Goal: Task Accomplishment & Management: Use online tool/utility

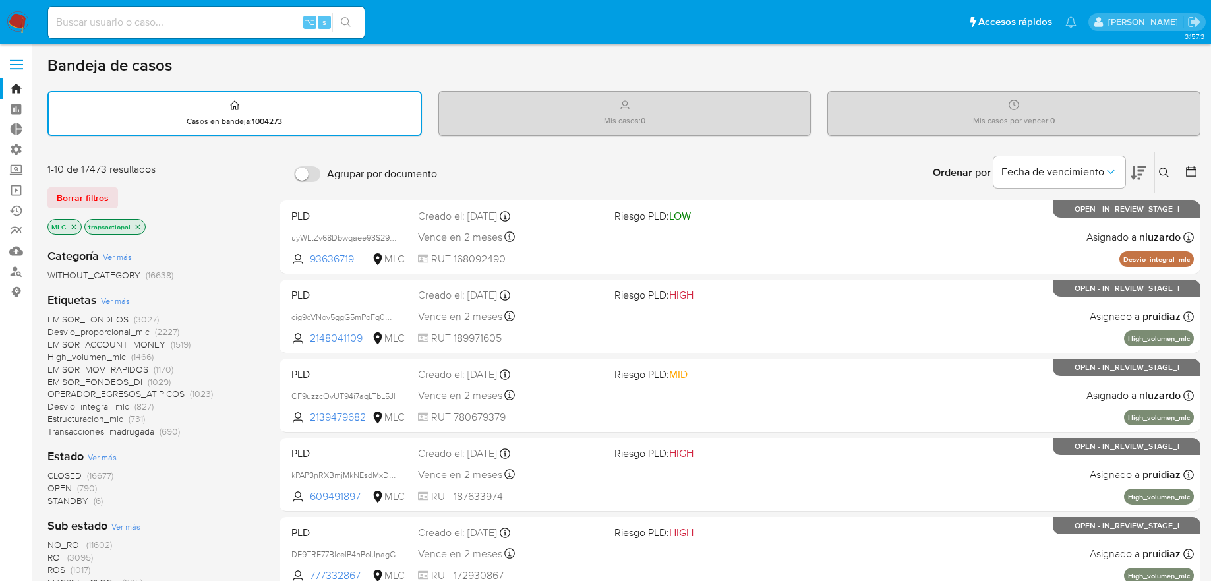
scroll to position [190, 0]
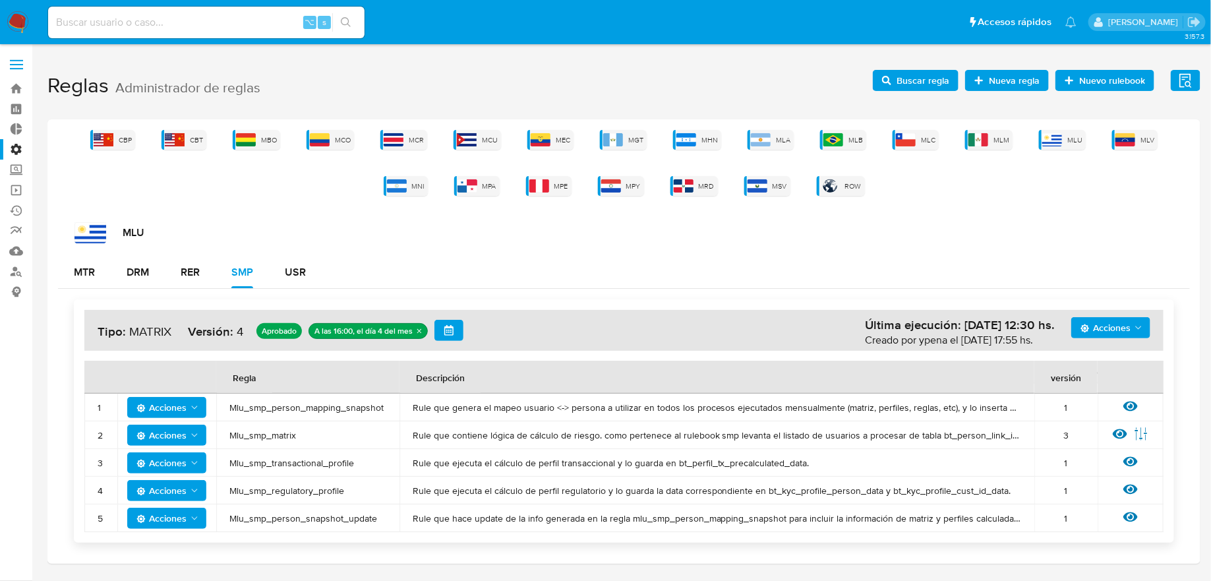
click at [273, 20] on input at bounding box center [206, 22] width 316 height 17
paste input "PPLD-3889"
type input "PPLD-3889"
click at [289, 32] on div "⌥ s" at bounding box center [206, 23] width 316 height 32
click at [285, 23] on input at bounding box center [206, 22] width 316 height 17
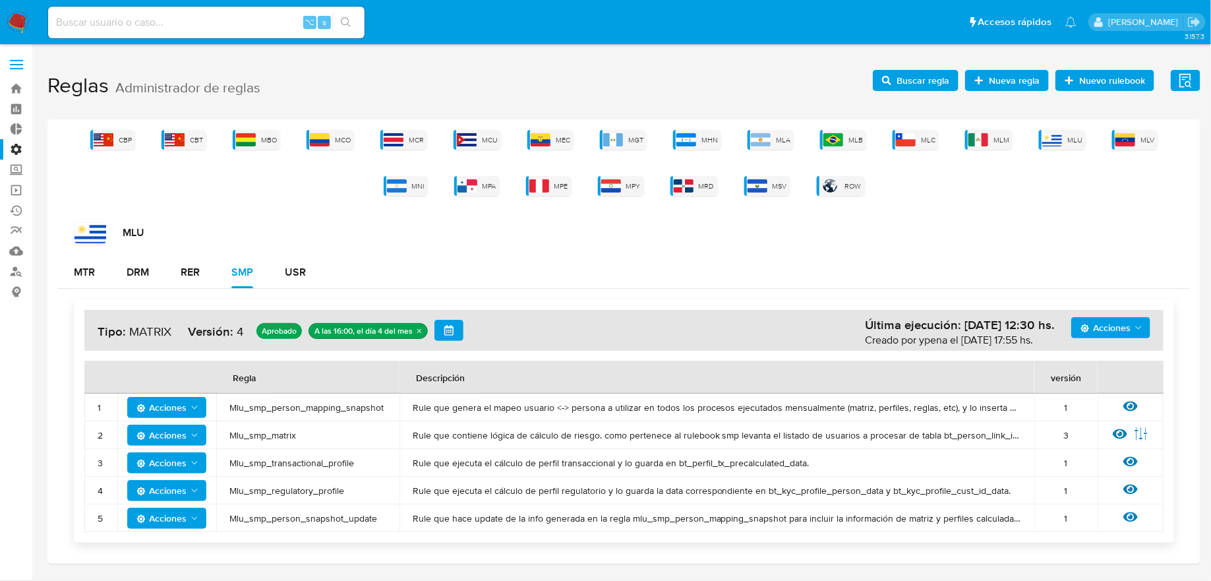
paste input "632556163"
type input "632556163"
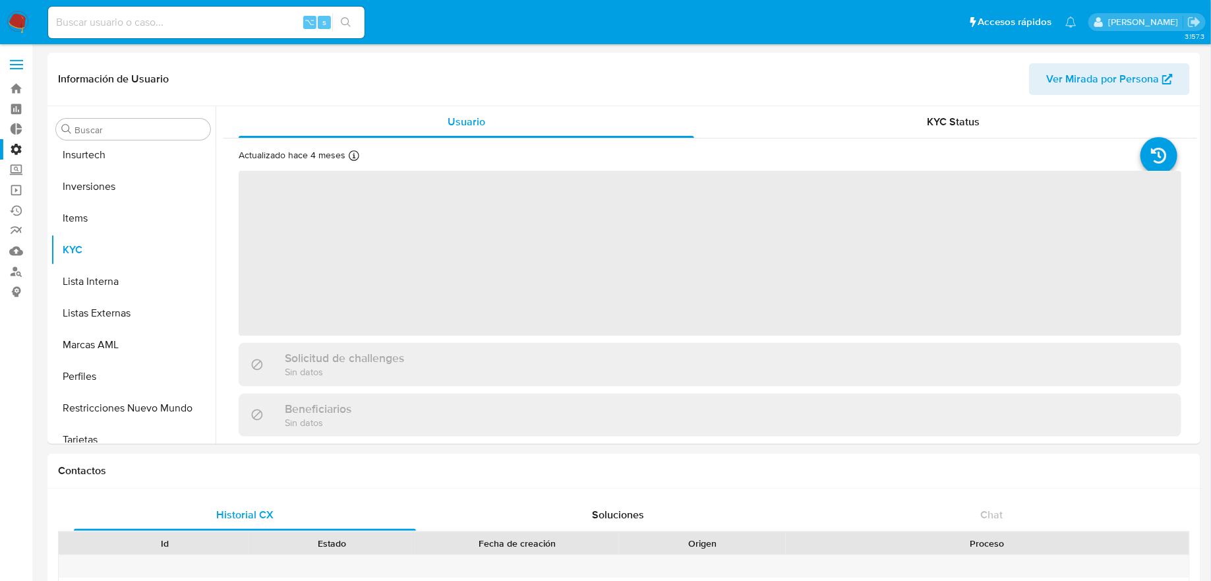
scroll to position [620, 0]
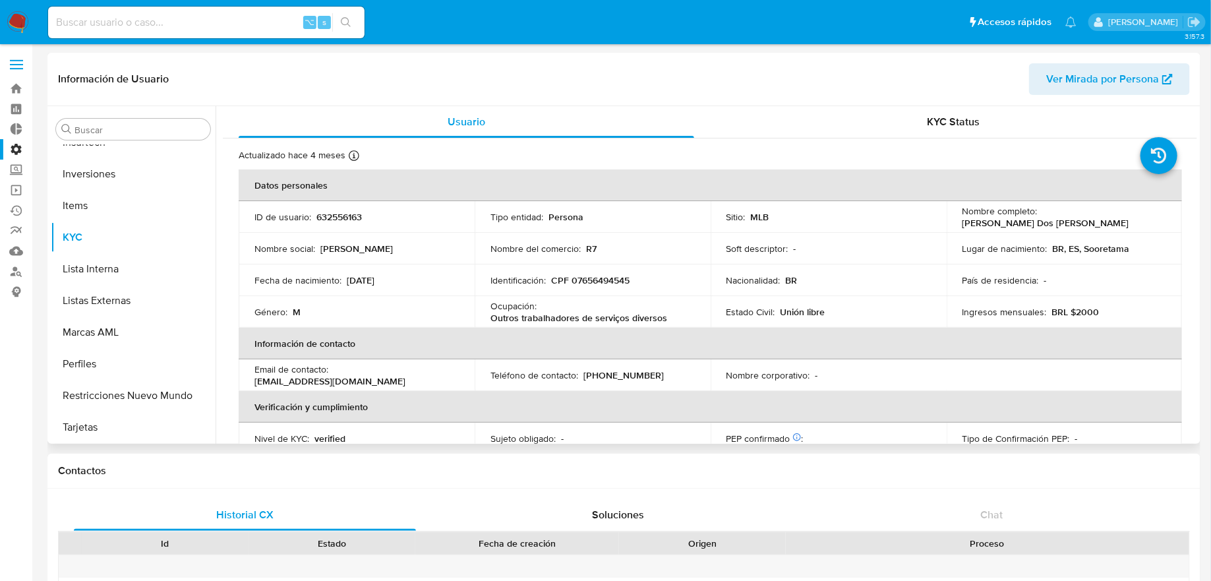
select select "10"
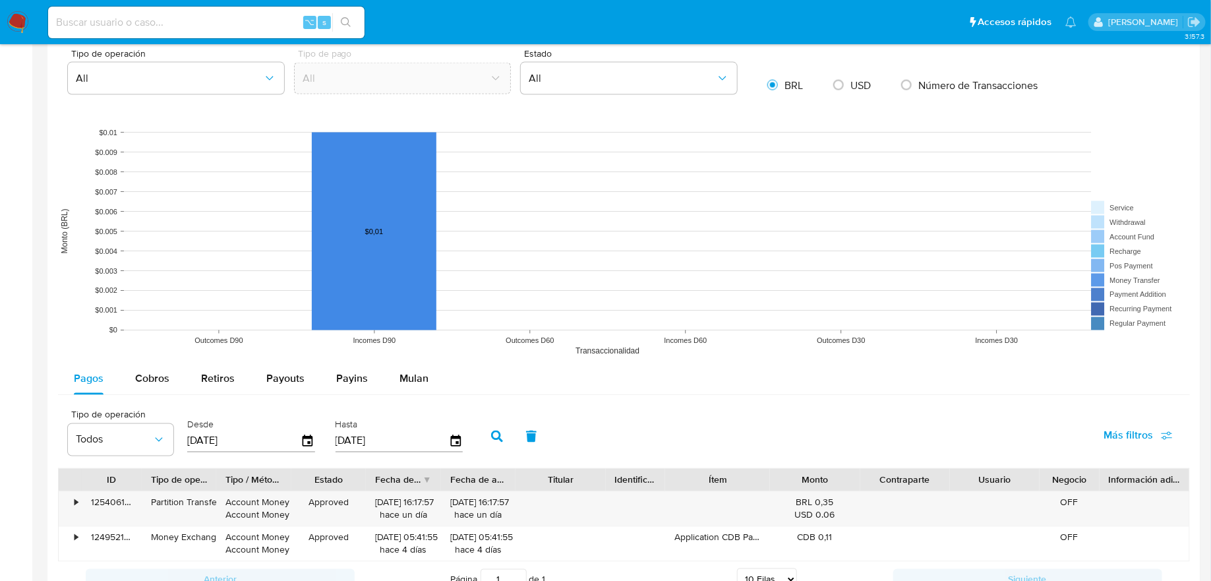
scroll to position [956, 0]
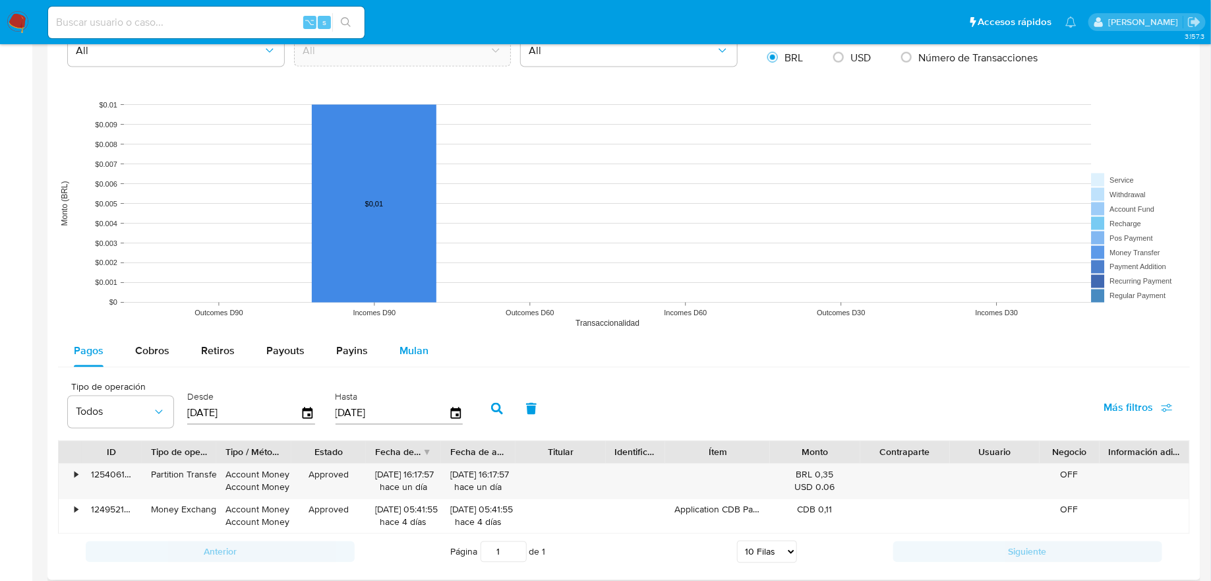
click at [413, 343] on span "Mulan" at bounding box center [413, 350] width 29 height 15
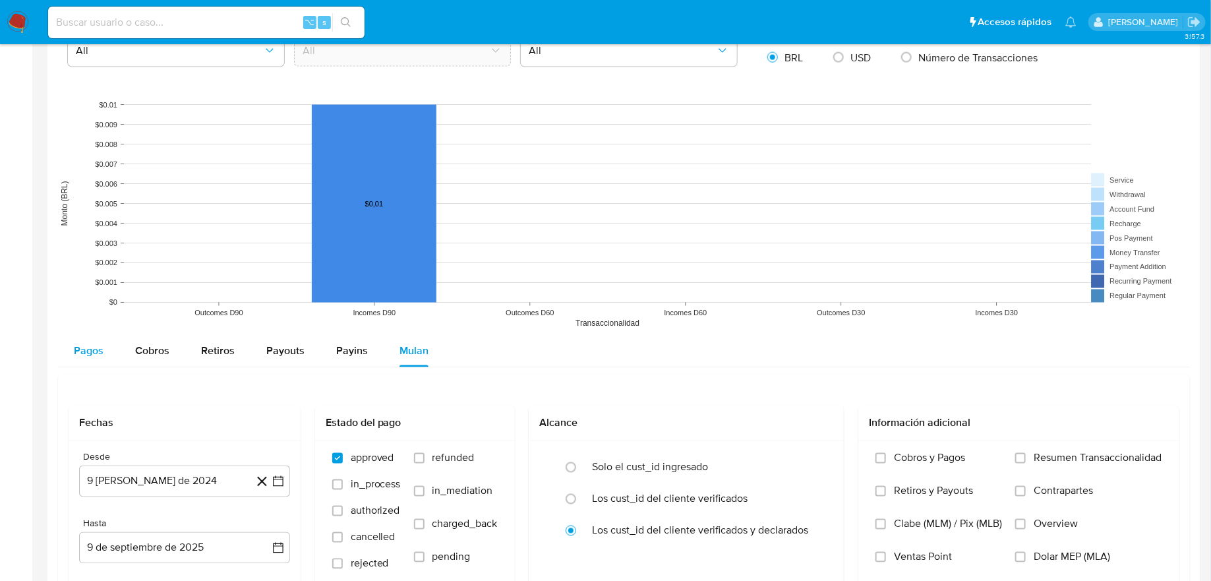
click at [116, 353] on button "Pagos" at bounding box center [88, 352] width 61 height 32
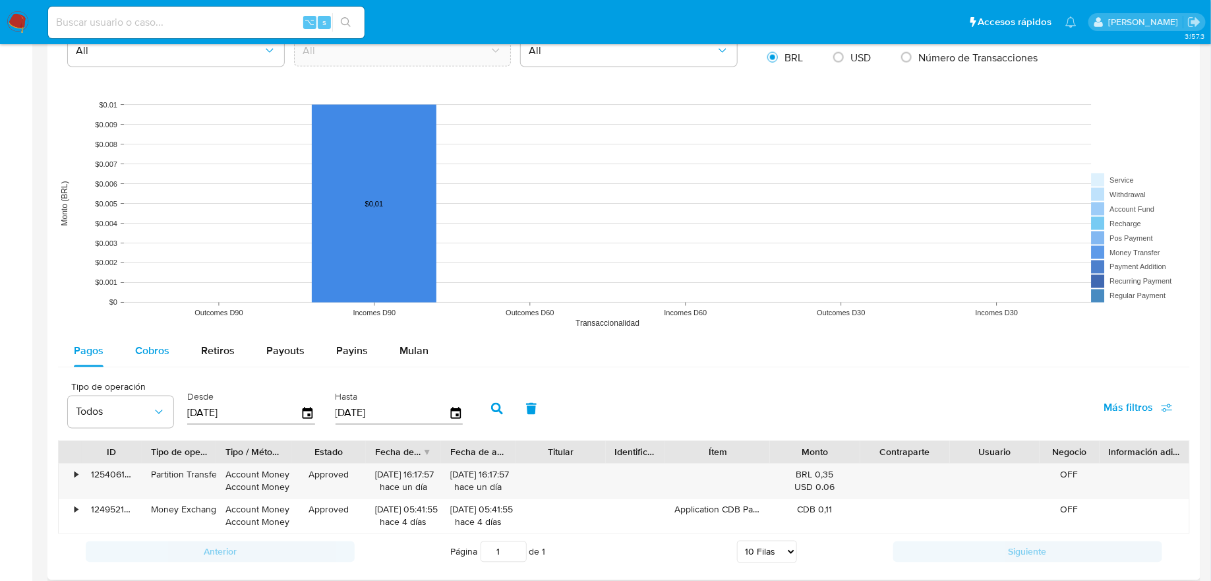
click at [158, 347] on span "Cobros" at bounding box center [152, 350] width 34 height 15
select select "10"
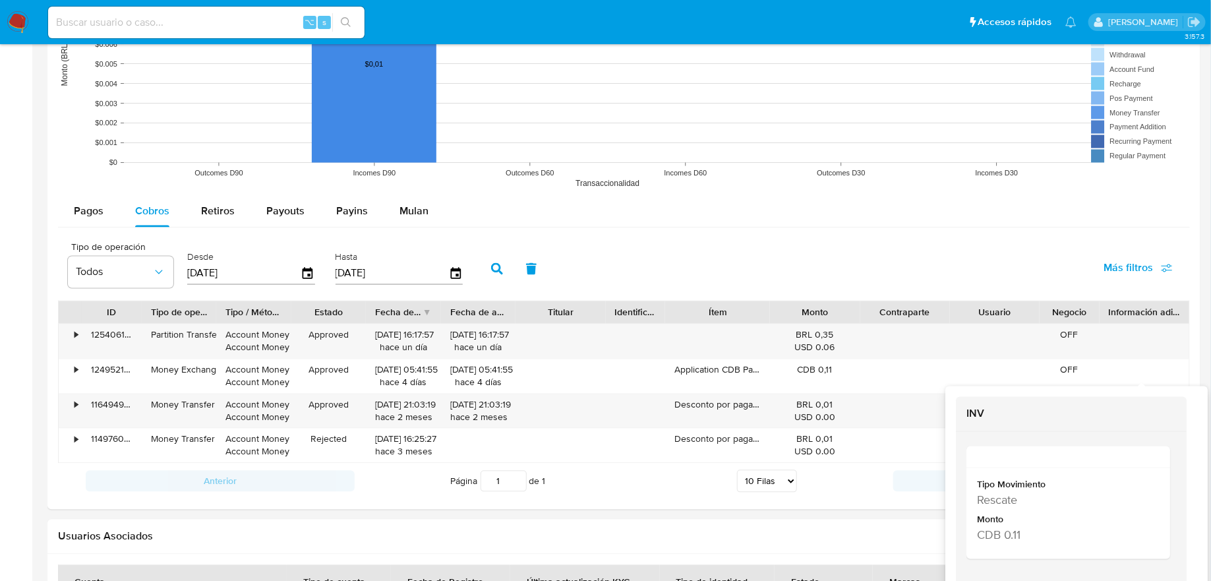
scroll to position [1149, 0]
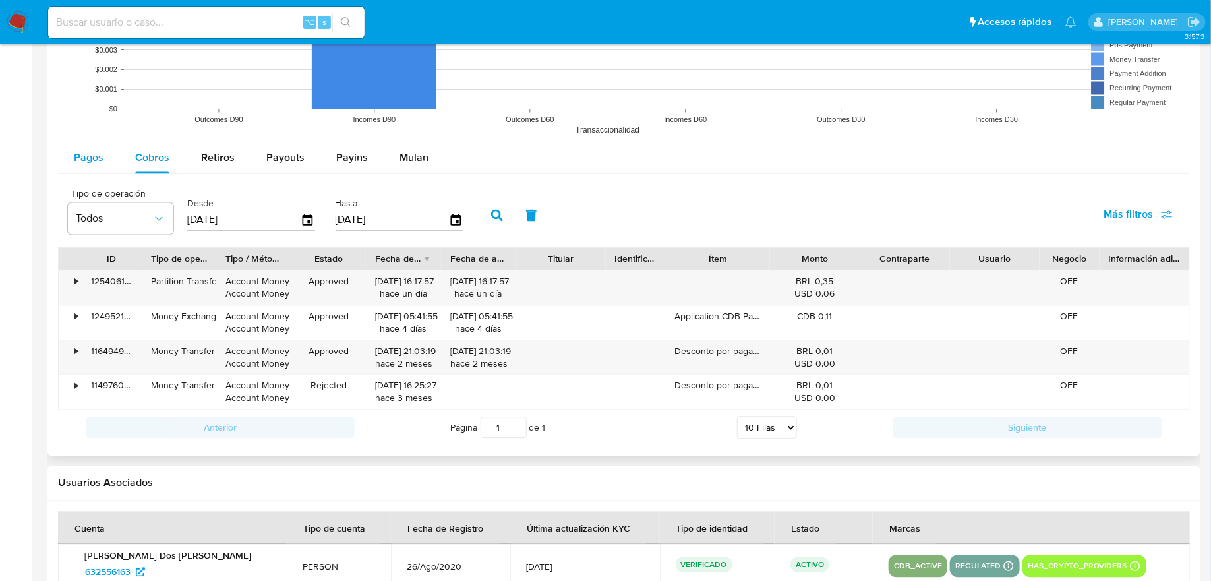
click at [107, 148] on button "Pagos" at bounding box center [88, 158] width 61 height 32
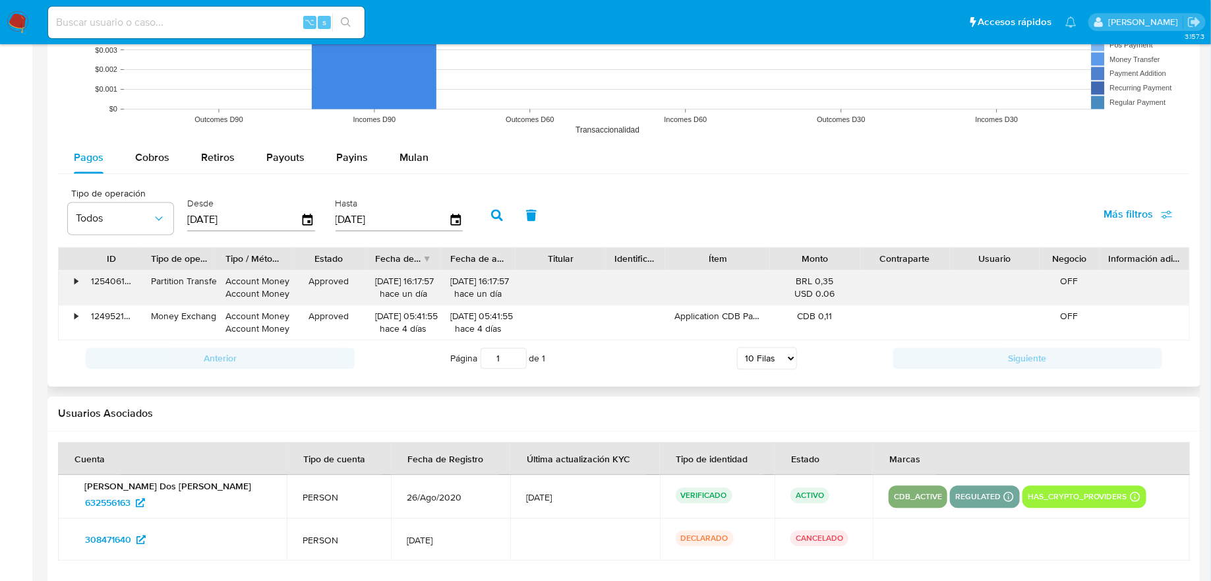
click at [76, 283] on div "•" at bounding box center [70, 288] width 23 height 34
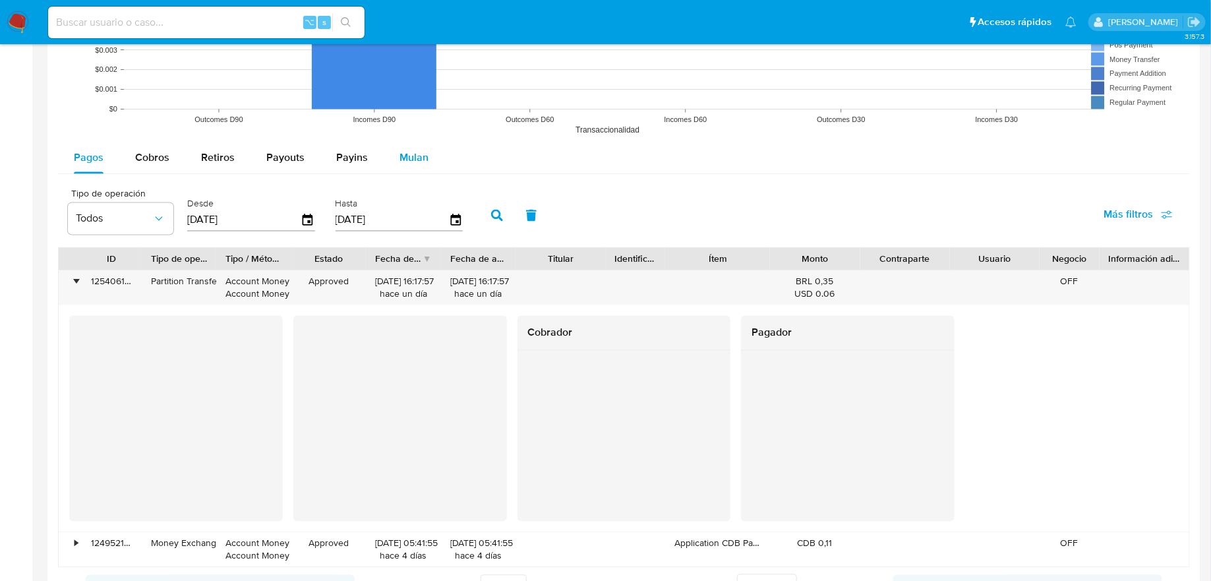
click at [403, 152] on span "Mulan" at bounding box center [413, 157] width 29 height 15
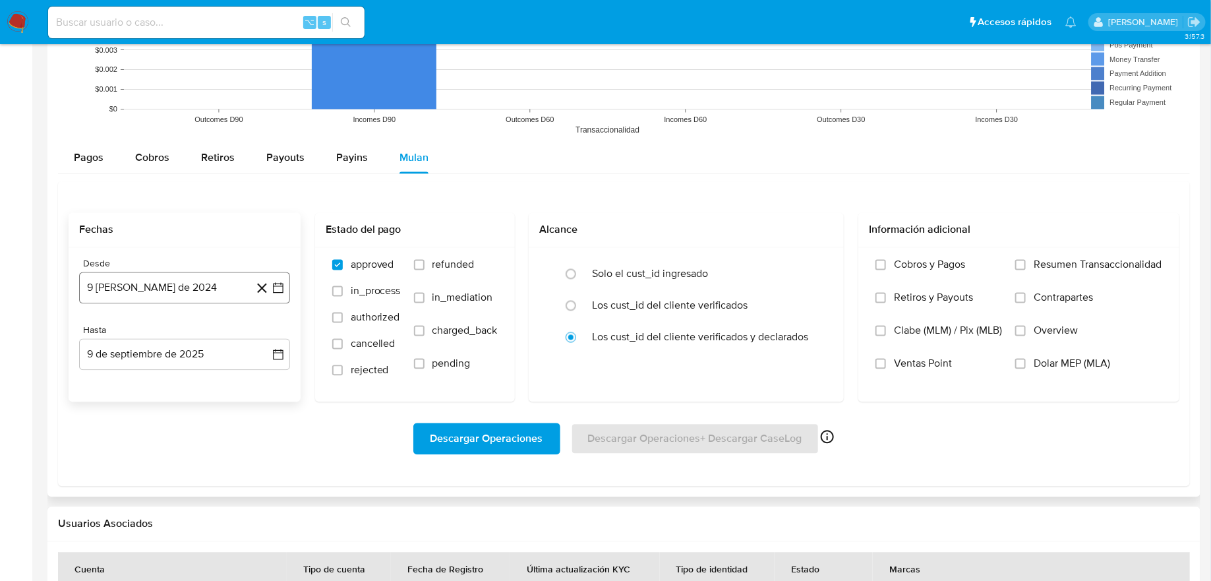
click at [279, 285] on icon "button" at bounding box center [278, 287] width 13 height 13
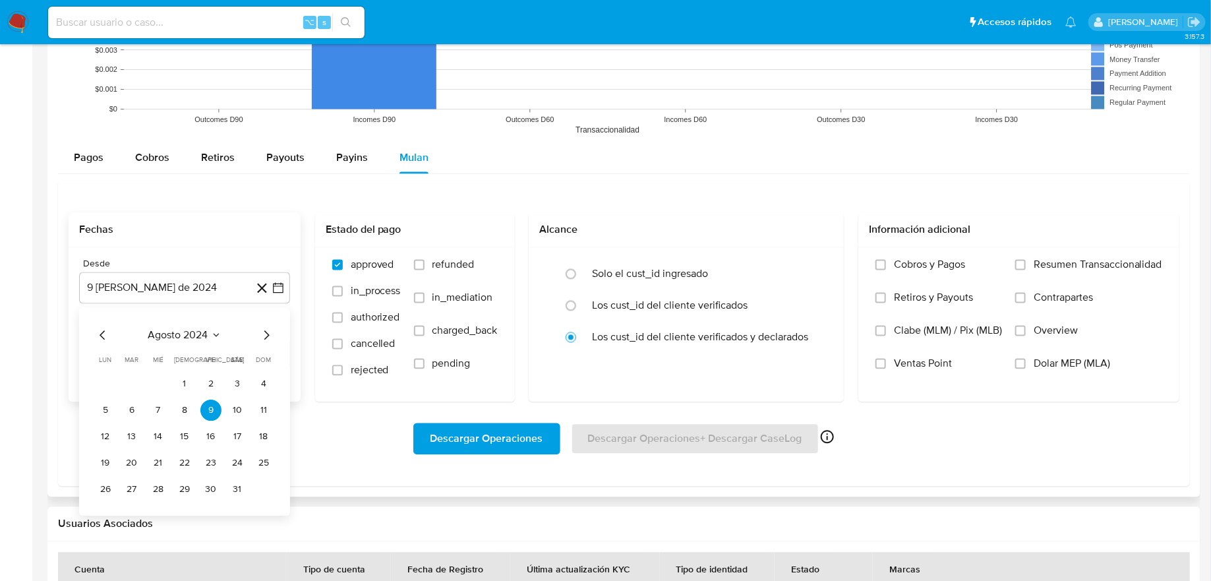
click at [278, 334] on div "agosto 2024 agosto 2024 lun lunes mar martes mié miércoles jue jueves vie viern…" at bounding box center [184, 412] width 211 height 208
click at [184, 329] on span "agosto 2024" at bounding box center [178, 335] width 60 height 13
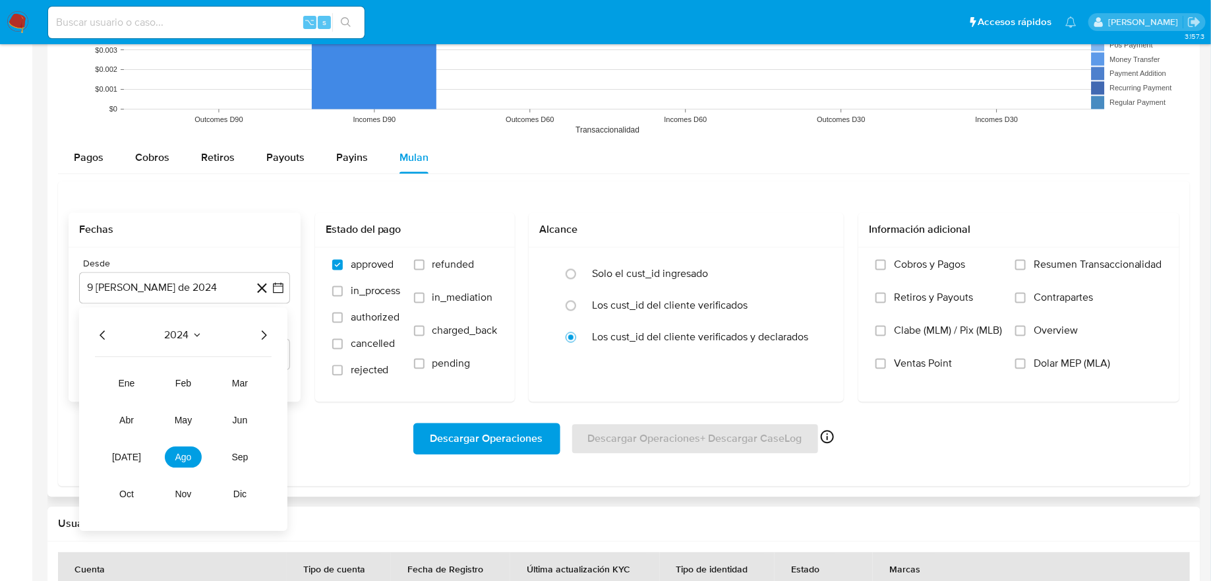
click at [260, 333] on icon "Año siguiente" at bounding box center [264, 336] width 16 height 16
click at [231, 454] on button "sep" at bounding box center [239, 457] width 37 height 21
click at [107, 407] on button "8" at bounding box center [105, 410] width 21 height 21
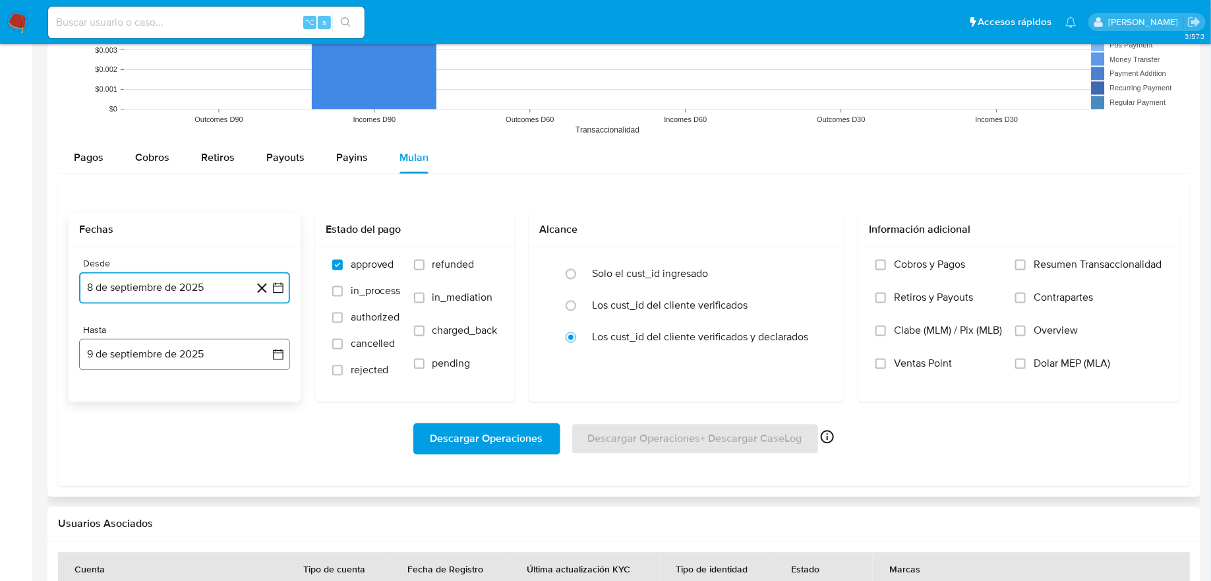
click at [280, 354] on icon "button" at bounding box center [278, 354] width 13 height 13
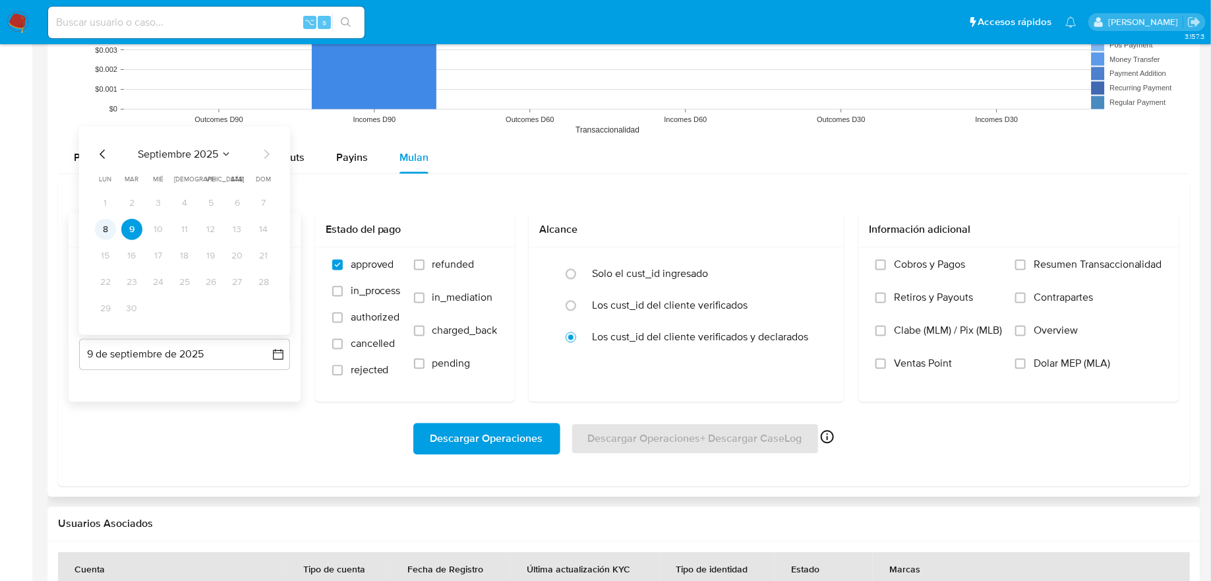
click at [107, 233] on button "8" at bounding box center [105, 229] width 21 height 21
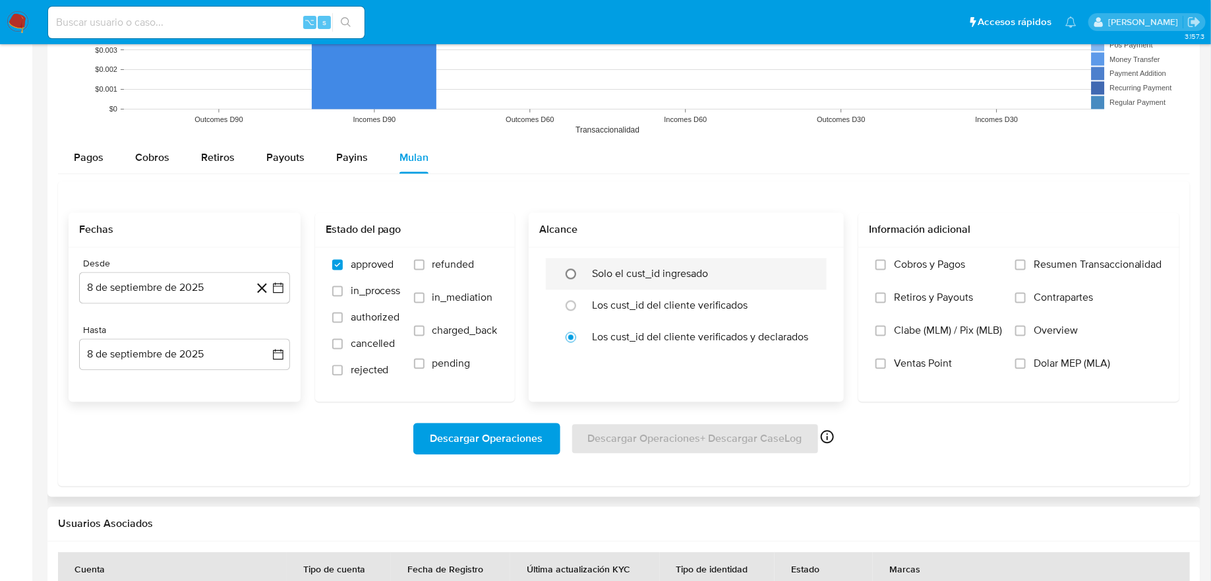
click at [575, 266] on input "radio" at bounding box center [570, 274] width 21 height 21
radio input "true"
click at [539, 434] on span "Descargar Operaciones" at bounding box center [486, 439] width 113 height 29
